Goal: Use online tool/utility: Use online tool/utility

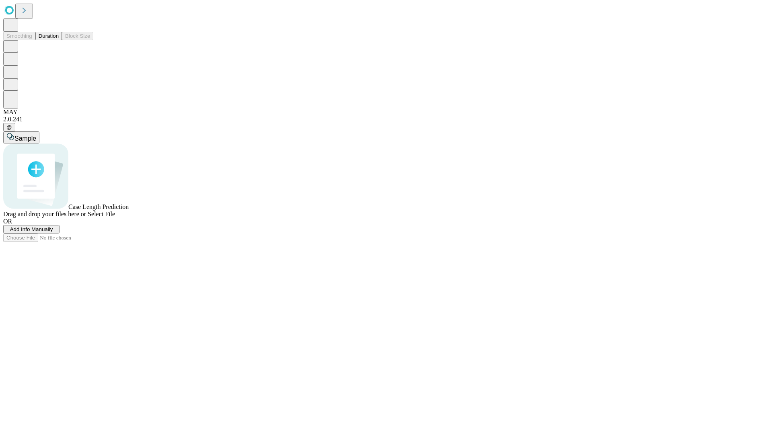
click at [59, 40] on button "Duration" at bounding box center [48, 36] width 27 height 8
click at [36, 135] on span "Sample" at bounding box center [25, 138] width 22 height 7
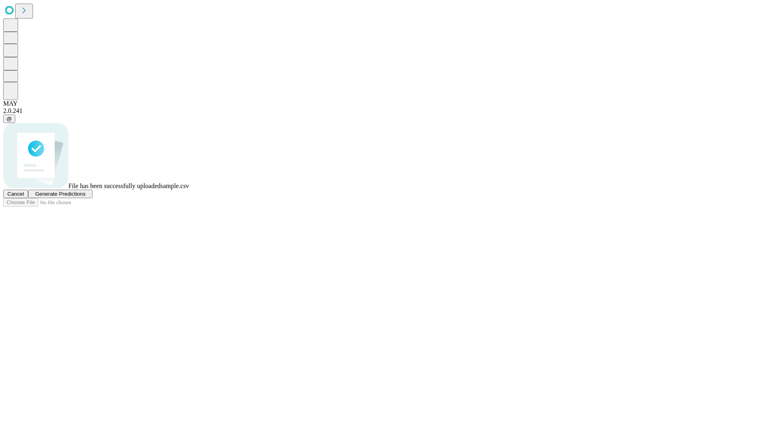
click at [85, 197] on span "Generate Predictions" at bounding box center [60, 194] width 50 height 6
